Goal: Transaction & Acquisition: Obtain resource

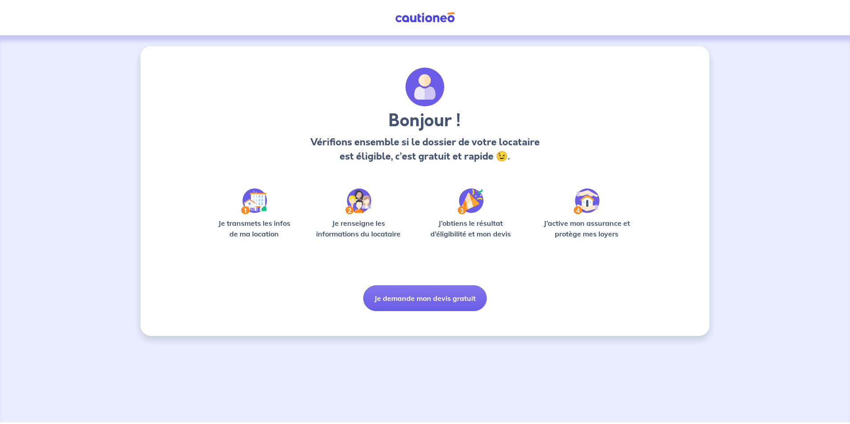
click at [429, 102] on img at bounding box center [424, 87] width 39 height 39
click at [425, 125] on h3 "Bonjour !" at bounding box center [425, 120] width 234 height 21
click at [420, 147] on p "Vérifions ensemble si le dossier de votre locataire est éligible, c’est gratuit…" at bounding box center [425, 149] width 234 height 28
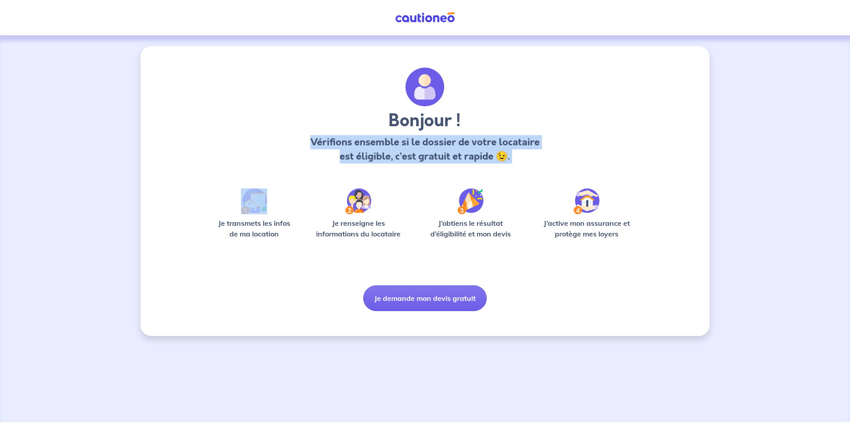
click at [420, 147] on p "Vérifions ensemble si le dossier de votre locataire est éligible, c’est gratuit…" at bounding box center [425, 149] width 234 height 28
click at [421, 311] on button "Je demande mon devis gratuit" at bounding box center [425, 298] width 124 height 26
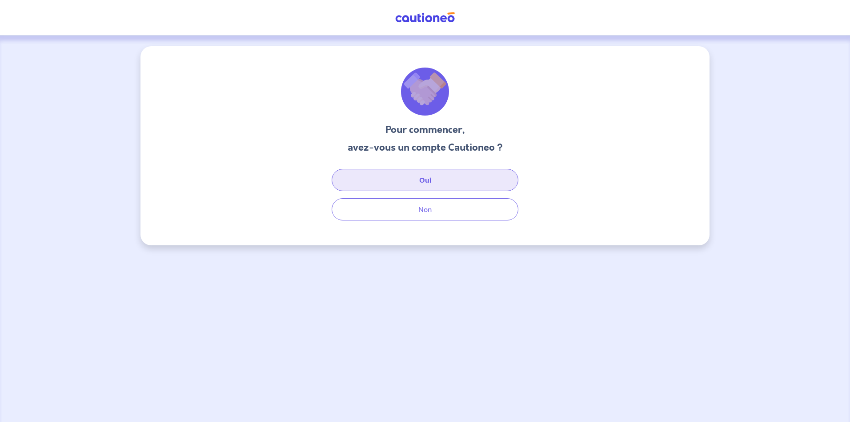
click at [430, 187] on button "Oui" at bounding box center [425, 180] width 187 height 22
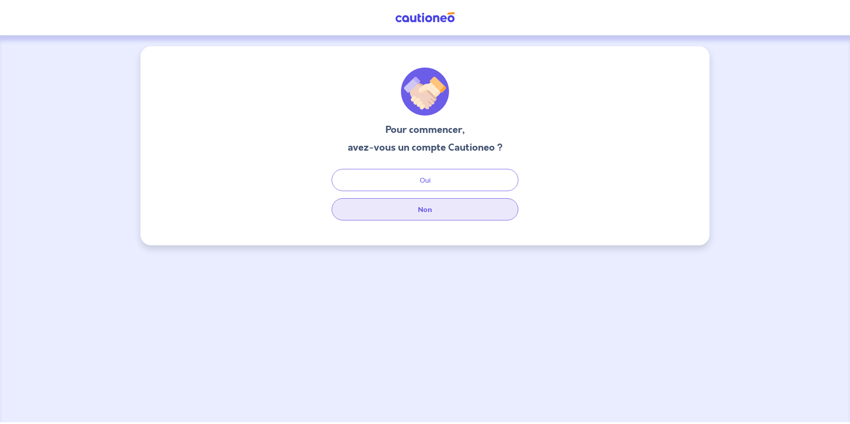
click at [436, 217] on button "Non" at bounding box center [425, 209] width 187 height 22
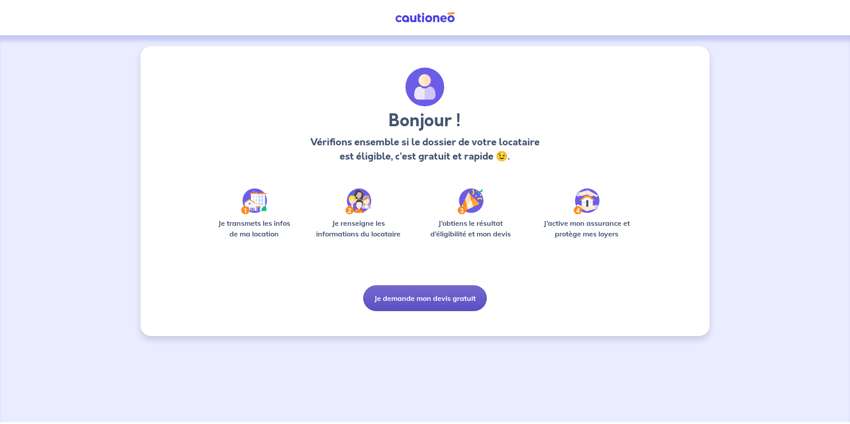
click at [446, 303] on button "Je demande mon devis gratuit" at bounding box center [425, 298] width 124 height 26
click at [434, 300] on button "Je demande mon devis gratuit" at bounding box center [425, 298] width 124 height 26
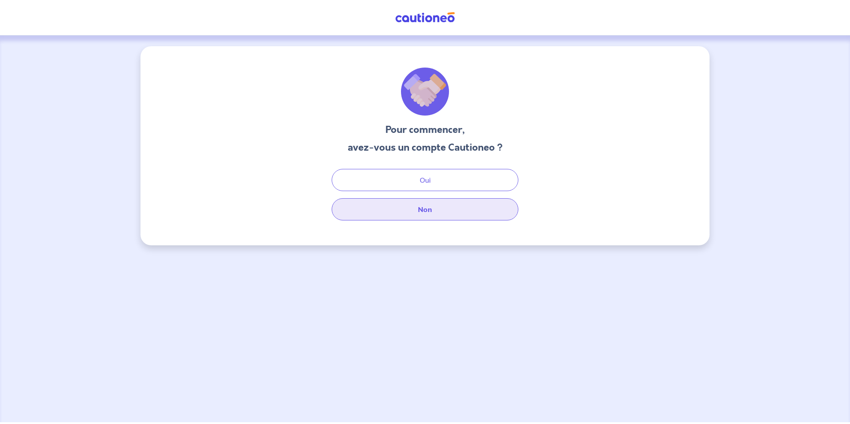
click at [457, 213] on button "Non" at bounding box center [425, 209] width 187 height 22
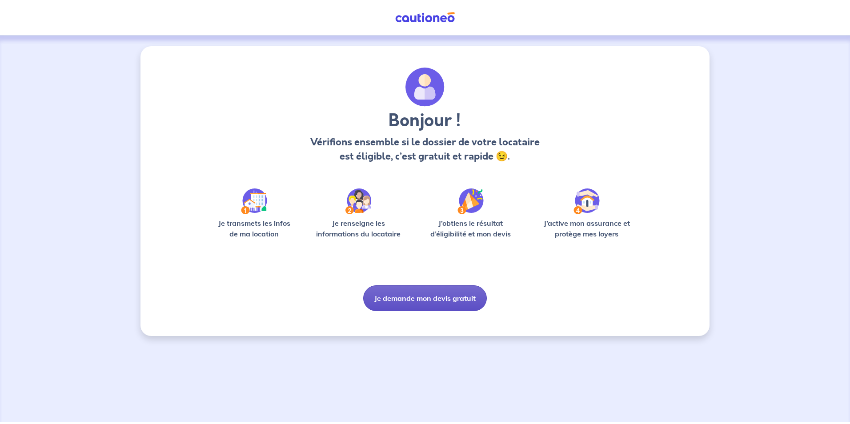
click at [435, 303] on button "Je demande mon devis gratuit" at bounding box center [425, 298] width 124 height 26
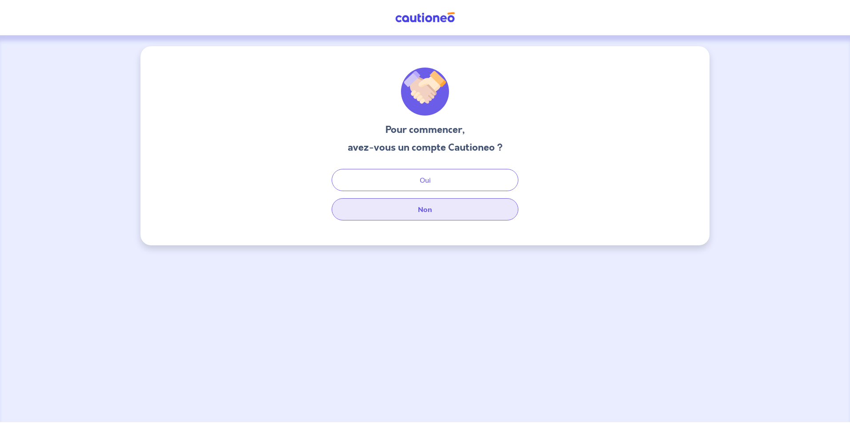
click at [423, 205] on button "Non" at bounding box center [425, 209] width 187 height 22
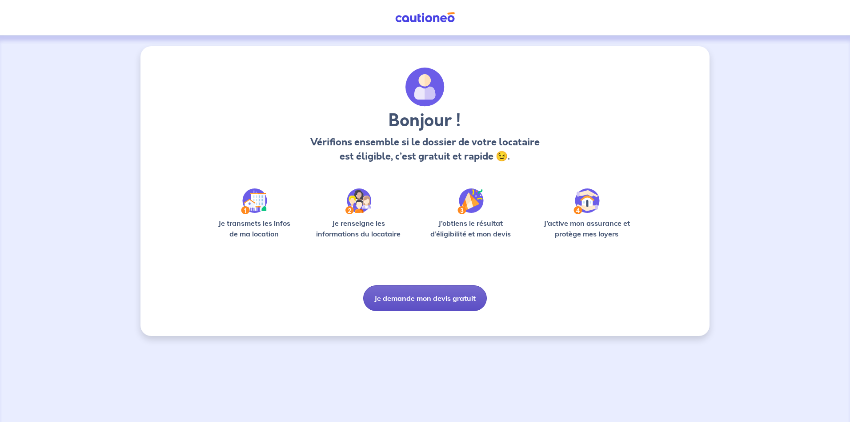
click at [413, 301] on button "Je demande mon devis gratuit" at bounding box center [425, 298] width 124 height 26
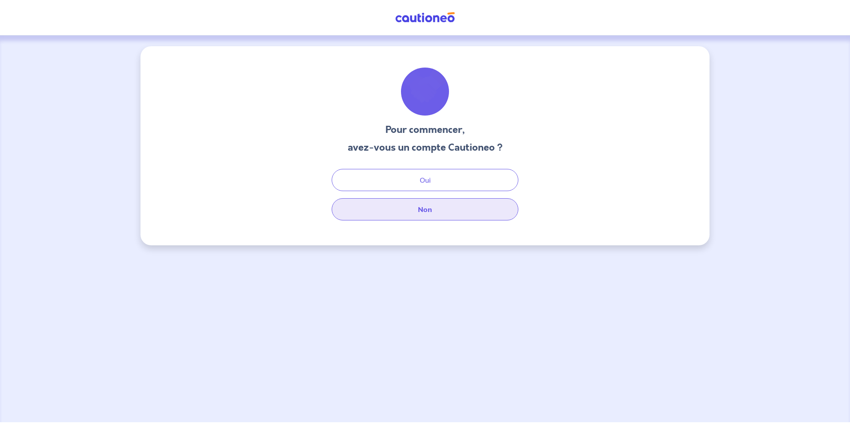
click at [423, 217] on button "Non" at bounding box center [425, 209] width 187 height 22
